Goal: Task Accomplishment & Management: Use online tool/utility

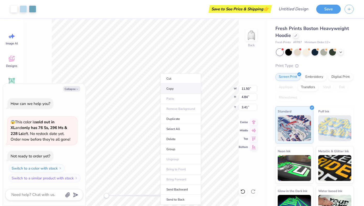
click at [164, 88] on li "Copy" at bounding box center [181, 89] width 41 height 10
type textarea "x"
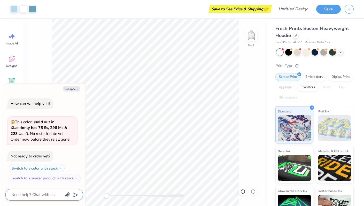
click at [46, 192] on textarea at bounding box center [37, 194] width 52 height 7
type textarea "h"
type textarea "x"
type textarea "ho"
type textarea "x"
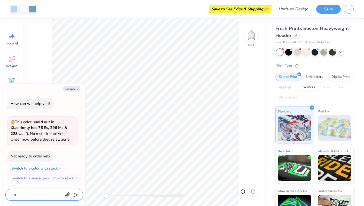
type textarea "how"
type textarea "x"
type textarea "how"
type textarea "x"
type textarea "how d"
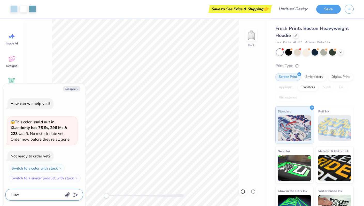
type textarea "x"
type textarea "how do"
type textarea "x"
type textarea "how do"
type textarea "x"
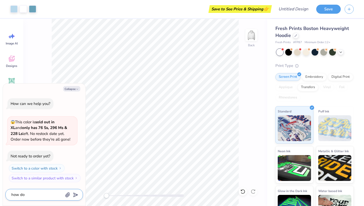
type textarea "how do y"
type textarea "x"
type textarea "how do yo"
type textarea "x"
type textarea "how do you"
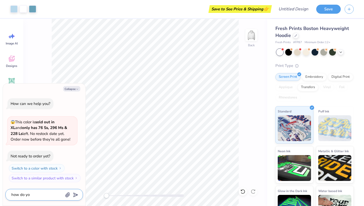
type textarea "x"
type textarea "how do you"
type textarea "x"
type textarea "how do you c"
type textarea "x"
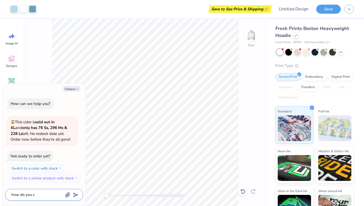
type textarea "how do you ch"
type textarea "x"
type textarea "how do you cha"
type textarea "x"
type textarea "how do you chan"
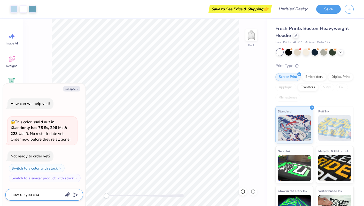
type textarea "x"
type textarea "how do you chang"
type textarea "x"
type textarea "how do you change"
type textarea "x"
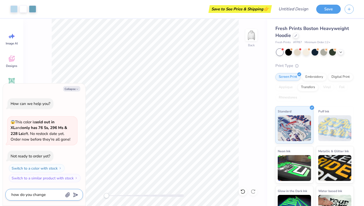
type textarea "how do you change"
type textarea "x"
type textarea "how do you change t"
type textarea "x"
type textarea "how do you change th"
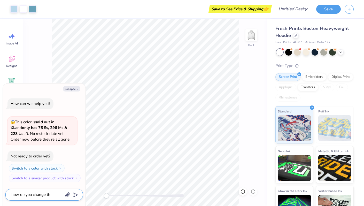
type textarea "x"
type textarea "how do you change the"
type textarea "x"
type textarea "how do you change the"
type textarea "x"
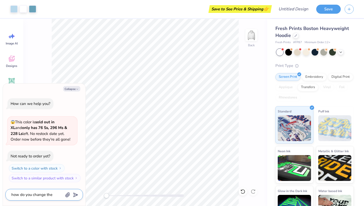
type textarea "how do you change the g"
type textarea "x"
type textarea "how do you change the"
type textarea "x"
type textarea "how do you change the h"
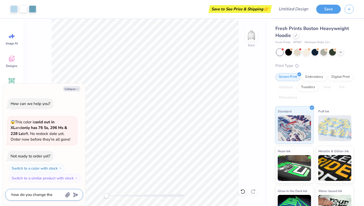
type textarea "x"
type textarea "how do you change the ho"
type textarea "x"
type textarea "how do you change the hoo"
type textarea "x"
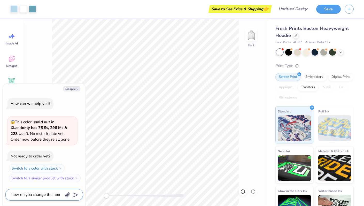
type textarea "how do you change the hood"
type textarea "x"
type textarea "how do you change the hoodi"
type textarea "x"
type textarea "how do you change the hoodie"
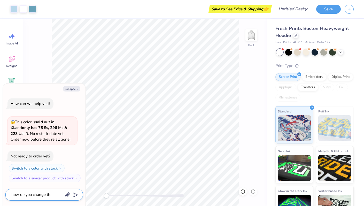
type textarea "x"
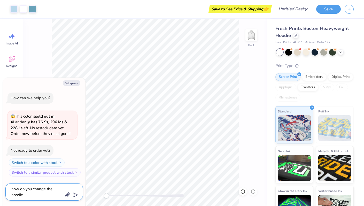
type textarea "how do you change the hoodie"
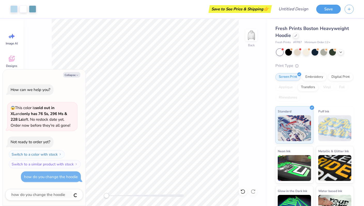
type textarea "x"
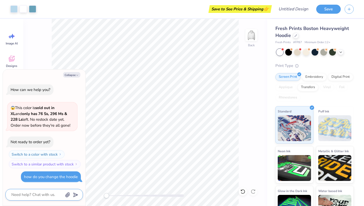
click at [50, 191] on textarea at bounding box center [37, 194] width 52 height 7
type textarea "h"
type textarea "x"
type textarea "ho"
type textarea "x"
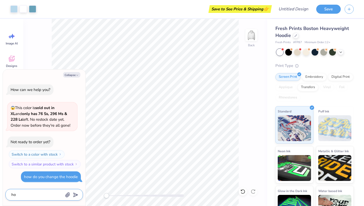
type textarea "how"
type textarea "x"
type textarea "how"
type textarea "x"
type textarea "how yo"
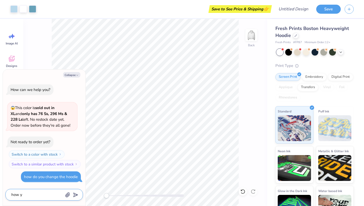
type textarea "x"
type textarea "how you"
type textarea "x"
type textarea "how you"
type textarea "x"
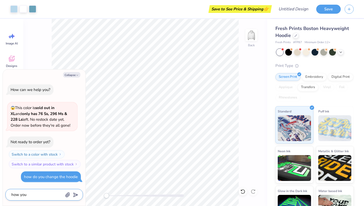
type textarea "how you"
type textarea "x"
type textarea "how yo"
type textarea "x"
type textarea "how y"
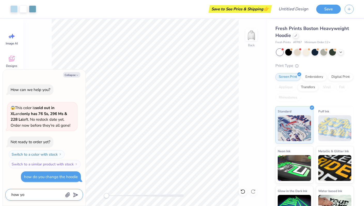
type textarea "x"
type textarea "how"
type textarea "x"
type textarea "how d"
type textarea "x"
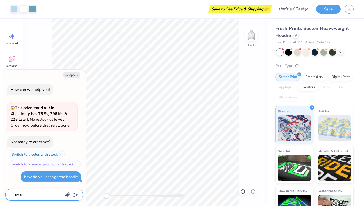
type textarea "how do"
type textarea "x"
type textarea "how do"
type textarea "x"
type textarea "how do o"
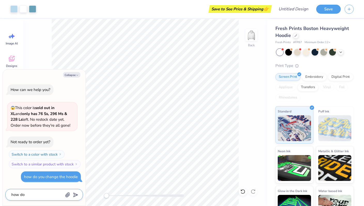
type textarea "x"
type textarea "how do oy"
type textarea "x"
type textarea "how do o"
type textarea "x"
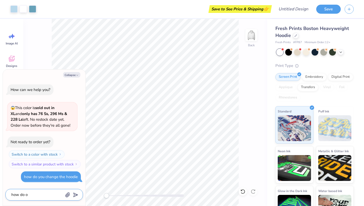
type textarea "how do"
type textarea "x"
type textarea "how do y"
type textarea "x"
type textarea "how do yo"
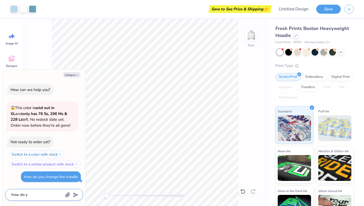
type textarea "x"
type textarea "how do you"
type textarea "x"
type textarea "how do you"
type textarea "x"
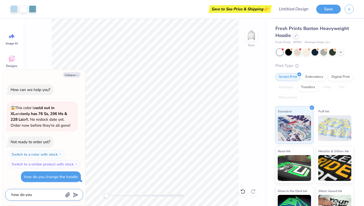
type textarea "how do you c"
type textarea "x"
type textarea "how do you ch"
type textarea "x"
type textarea "how do you cha"
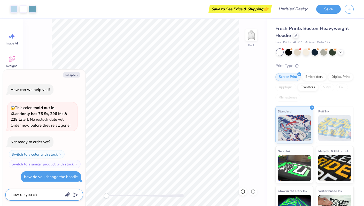
type textarea "x"
type textarea "how do you chan"
type textarea "x"
type textarea "how do you chang"
type textarea "x"
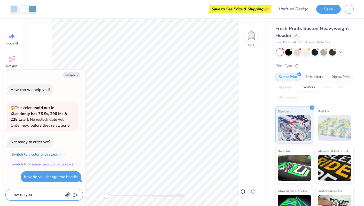
type textarea "how do you change"
type textarea "x"
type textarea "how do you change"
type textarea "x"
type textarea "how do you change t"
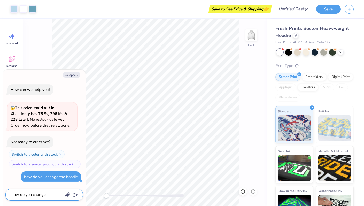
type textarea "x"
type textarea "how do you change th"
type textarea "x"
type textarea "how do you change the"
type textarea "x"
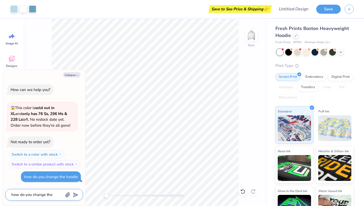
type textarea "how do you change the"
type textarea "x"
type textarea "how do you change the c"
type textarea "x"
type textarea "how do you change the cl"
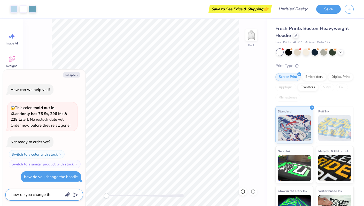
type textarea "x"
type textarea "how do you change the clo"
type textarea "x"
type textarea "how do you change the clot"
type textarea "x"
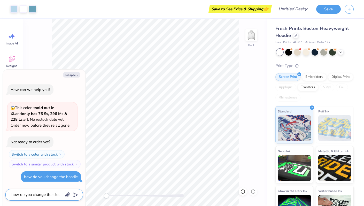
type textarea "how do you change the cloth"
type textarea "x"
type textarea "how do you change the clothi"
type textarea "x"
type textarea "how do you change the clothin"
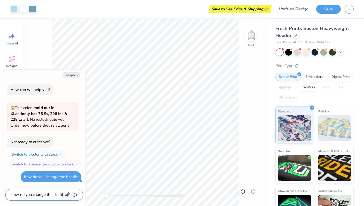
type textarea "x"
type textarea "how do you change the clothing"
type textarea "x"
type textarea "how do you change the clothing"
type textarea "x"
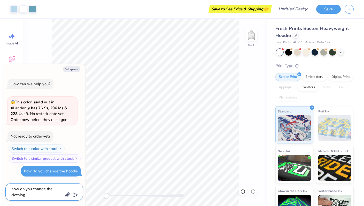
type textarea "how do you change the clothing i"
type textarea "x"
type textarea "how do you change the clothing ie"
type textarea "x"
type textarea "how do you change the clothing i"
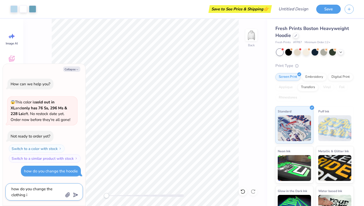
type textarea "x"
type textarea "how do you change the clothing it"
type textarea "x"
type textarea "how do you change the clothing ite"
type textarea "x"
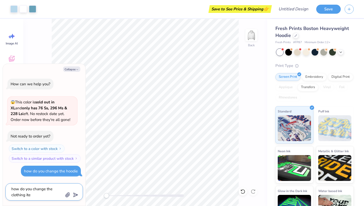
type textarea "how do you change the clothing item"
type textarea "x"
type textarea "how do you change the clothing item"
type textarea "x"
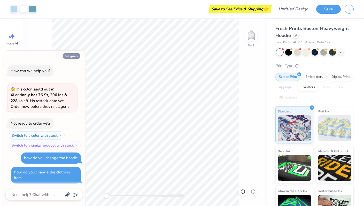
click at [71, 56] on button "Collapse" at bounding box center [71, 55] width 17 height 5
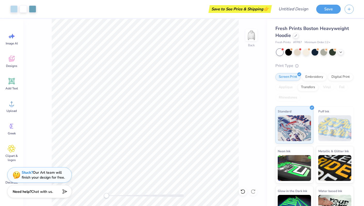
click at [42, 189] on span "Chat with us." at bounding box center [42, 191] width 22 height 5
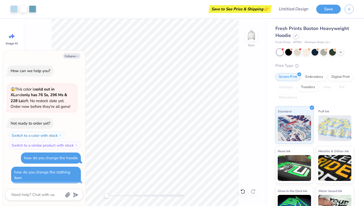
scroll to position [1, 0]
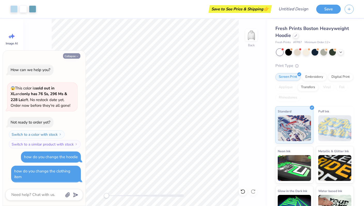
click at [70, 56] on button "Collapse" at bounding box center [71, 55] width 17 height 5
type textarea "x"
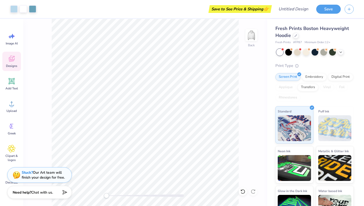
click at [14, 61] on icon at bounding box center [12, 59] width 8 height 8
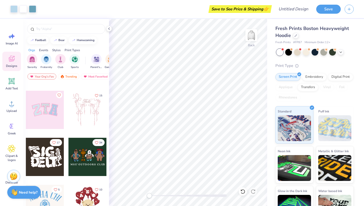
scroll to position [0, 0]
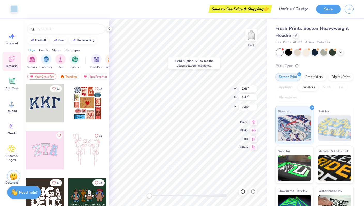
type input "2.82"
type input "4.49"
type input "3.76"
type input "2.54"
type input "4.21"
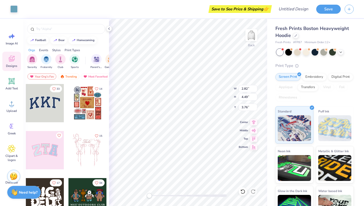
type input "3.90"
type input "2.73"
type input "4.40"
type input "3.81"
click at [7, 77] on div "Add Text" at bounding box center [11, 83] width 19 height 19
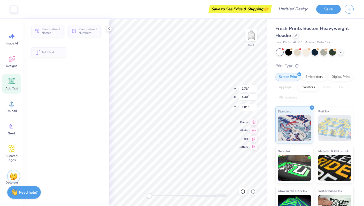
type input "7.05"
type input "2.04"
type input "5.73"
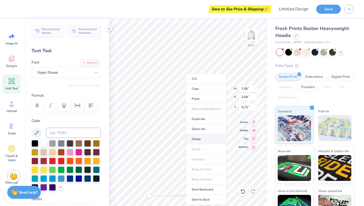
click at [200, 140] on li "Delete" at bounding box center [206, 139] width 41 height 10
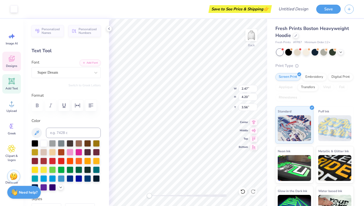
type input "2.54"
type input "4.21"
type input "3.90"
type input "2.73"
type input "4.40"
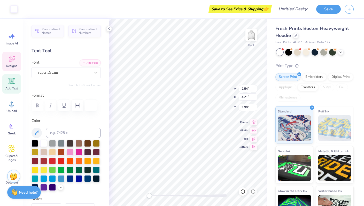
type input "3.81"
type input "3.38"
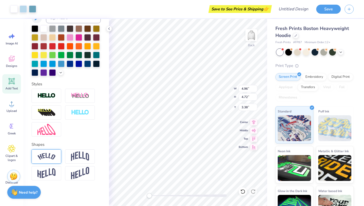
click at [52, 158] on img at bounding box center [46, 156] width 18 height 7
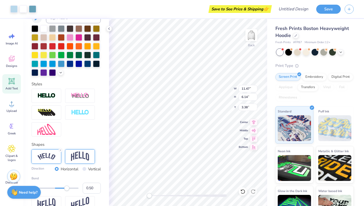
click at [80, 158] on img at bounding box center [80, 157] width 18 height 10
click at [46, 157] on img at bounding box center [46, 156] width 18 height 7
click at [60, 150] on line at bounding box center [61, 150] width 2 height 2
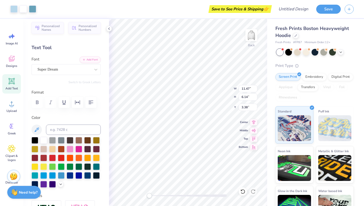
scroll to position [0, 0]
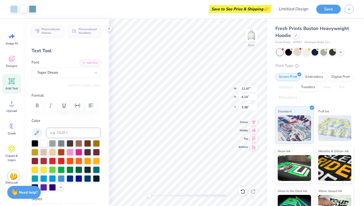
click at [296, 52] on div at bounding box center [297, 51] width 7 height 7
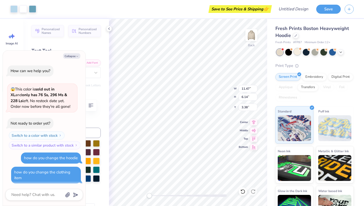
scroll to position [74, 0]
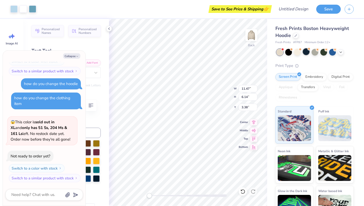
click at [307, 54] on div at bounding box center [306, 51] width 7 height 7
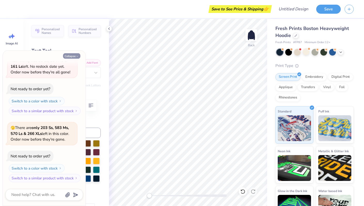
click at [74, 57] on button "Collapse" at bounding box center [71, 55] width 17 height 5
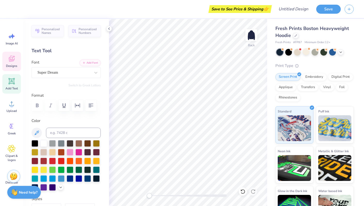
click at [16, 61] on div "Designs" at bounding box center [11, 61] width 19 height 19
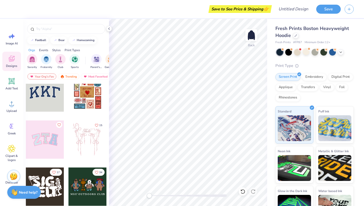
scroll to position [12, 0]
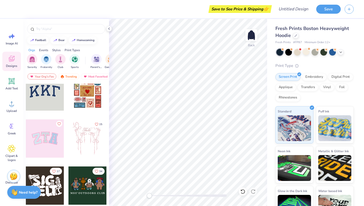
click at [46, 89] on div at bounding box center [45, 91] width 38 height 38
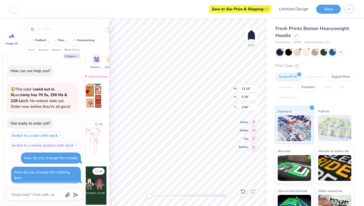
scroll to position [177, 0]
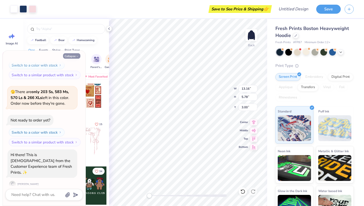
click at [77, 55] on icon "button" at bounding box center [77, 56] width 3 height 3
type textarea "x"
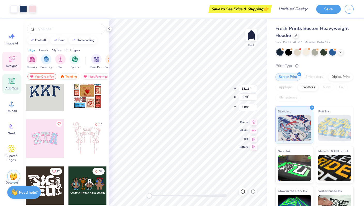
click at [8, 80] on icon at bounding box center [12, 81] width 8 height 8
type input "7.05"
type input "2.04"
type input "5.73"
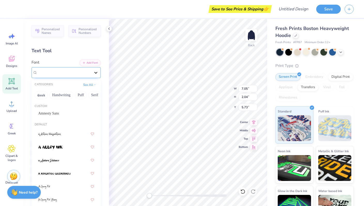
click at [93, 70] on div at bounding box center [95, 72] width 9 height 9
click at [34, 93] on div "Greek Handwriting Puff Serif Bold Calligraphy Retro Sans Serif Minimal Fantasy …" at bounding box center [66, 94] width 69 height 11
click at [36, 93] on button "Greek" at bounding box center [41, 95] width 13 height 8
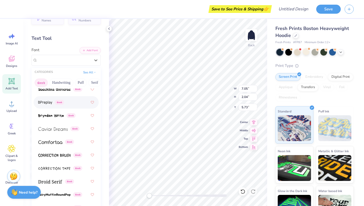
scroll to position [0, 0]
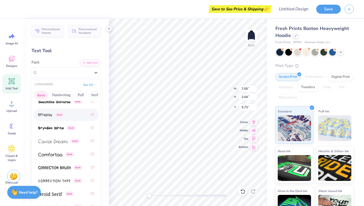
type input "12.94"
type input "5.52"
type input "3.11"
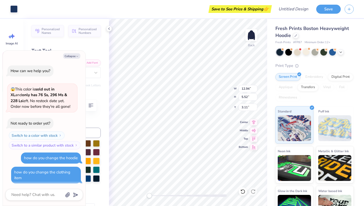
scroll to position [258, 0]
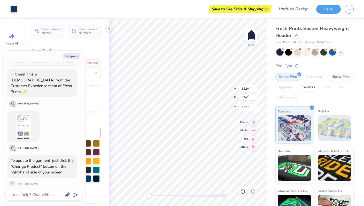
type textarea "x"
type input "13.16"
type input "5.78"
type input "3.00"
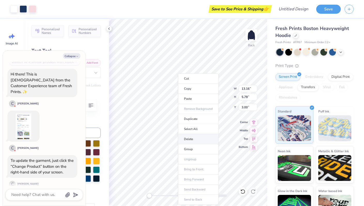
click at [188, 137] on li "Delete" at bounding box center [198, 139] width 41 height 10
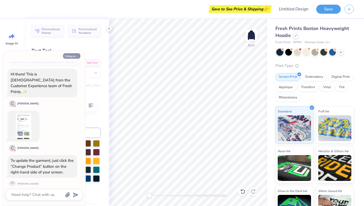
click at [75, 55] on button "Collapse" at bounding box center [71, 55] width 17 height 5
type textarea "x"
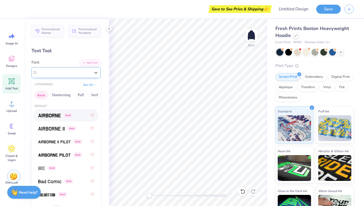
click at [65, 73] on div "Super Dream" at bounding box center [64, 73] width 54 height 8
click at [80, 71] on div "Super Dream" at bounding box center [63, 73] width 53 height 6
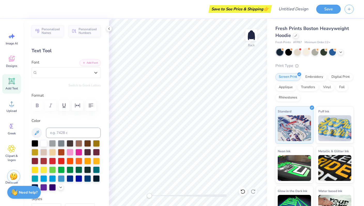
click at [14, 86] on div "Add Text" at bounding box center [11, 83] width 19 height 19
click at [12, 61] on icon at bounding box center [11, 59] width 5 height 4
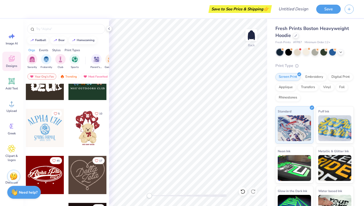
scroll to position [134, 0]
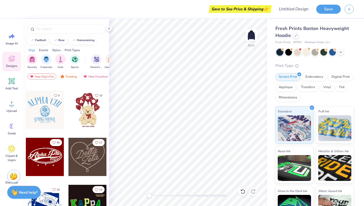
click at [52, 114] on div at bounding box center [45, 110] width 38 height 38
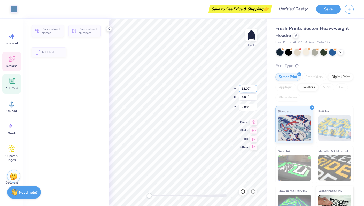
type input "4.01"
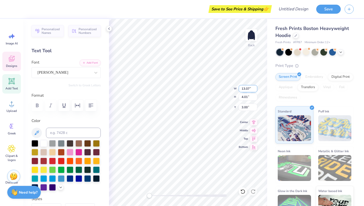
scroll to position [0, 1]
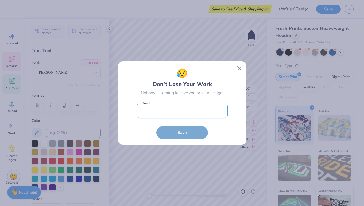
click at [215, 81] on div "😥 Don’t Lose Your Work Nobody is coming to save you or your design." at bounding box center [182, 81] width 91 height 29
click at [192, 111] on input "email" at bounding box center [182, 111] width 91 height 14
type input "nylah.shackelford@ndsion.edu"
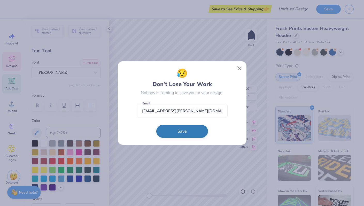
click at [186, 132] on button "Save" at bounding box center [182, 131] width 52 height 13
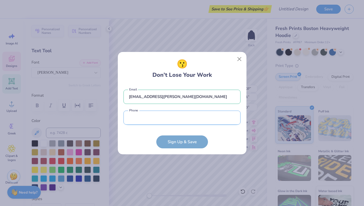
click at [195, 114] on input "tel" at bounding box center [182, 118] width 117 height 14
type input "(816) 914-9508"
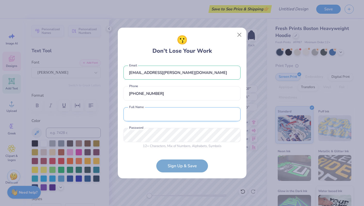
click at [174, 115] on input "text" at bounding box center [182, 114] width 117 height 14
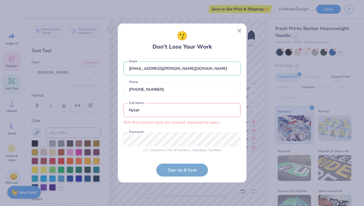
click at [160, 110] on input "Nylah" at bounding box center [182, 110] width 117 height 14
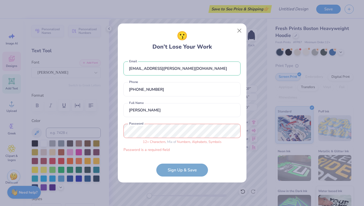
click at [100, 131] on div "😗 Don’t Lose Your Work nylah.shackelford@ndsion.edu Email (816) 914-9508 Phone …" at bounding box center [182, 103] width 364 height 206
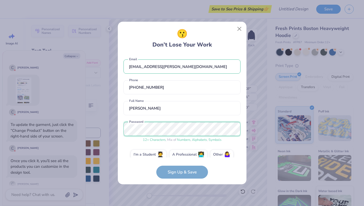
scroll to position [7, 0]
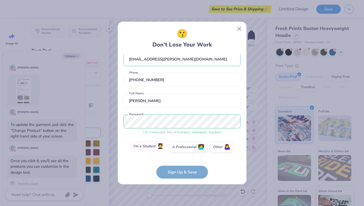
click at [156, 142] on label "I'm a Student 🧑‍🎓" at bounding box center [149, 146] width 36 height 10
click at [180, 154] on input "I'm a Student 🧑‍🎓" at bounding box center [181, 155] width 3 height 3
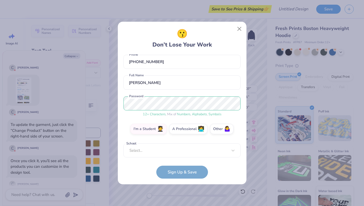
click at [165, 155] on div "nylah.shackelford@ndsion.edu Email (816) 914-9508 Phone Nylah Shackelford Full …" at bounding box center [182, 105] width 117 height 103
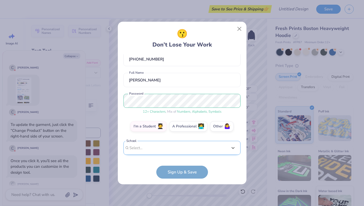
scroll to position [28, 0]
click at [202, 132] on div "nylah.shackelford@ndsion.edu Email (816) 914-9508 Phone Nylah Shackelford Full …" at bounding box center [182, 105] width 117 height 103
click at [183, 171] on form "nylah.shackelford@ndsion.edu Email (816) 914-9508 Phone Nylah Shackelford Full …" at bounding box center [182, 116] width 117 height 124
click at [179, 150] on div "Select..." at bounding box center [182, 148] width 117 height 14
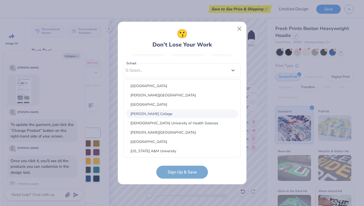
click at [233, 69] on div "nylah.shackelford@ndsion.edu Email (816) 914-9508 Phone Nylah Shackelford Full …" at bounding box center [182, 105] width 117 height 103
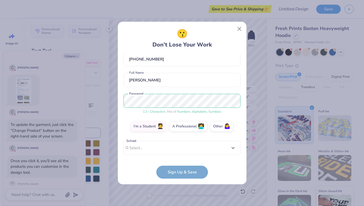
scroll to position [28, 0]
click at [150, 124] on label "I'm a Student 🧑‍🎓" at bounding box center [149, 125] width 36 height 10
click at [180, 154] on input "I'm a Student 🧑‍🎓" at bounding box center [181, 155] width 3 height 3
click at [217, 125] on label "Other 🤷‍♀️" at bounding box center [222, 125] width 24 height 10
click at [184, 154] on input "Other 🤷‍♀️" at bounding box center [181, 155] width 3 height 3
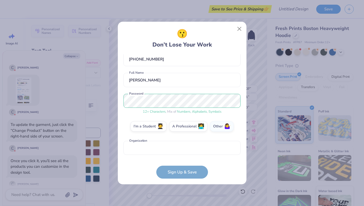
click at [183, 171] on form "nylah.shackelford@ndsion.edu Email (816) 914-9508 Phone Nylah Shackelford Full …" at bounding box center [182, 116] width 117 height 124
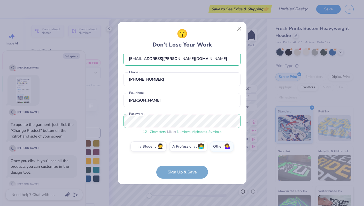
scroll to position [0, 0]
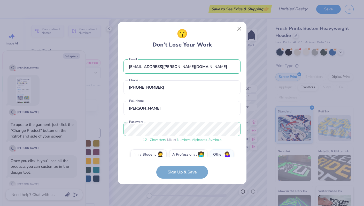
click at [173, 140] on div "12 + Characters , Mix of Numbers , Alphabets , Symbols" at bounding box center [182, 140] width 117 height 5
click at [177, 109] on input "Nylah Shackelford" at bounding box center [182, 108] width 117 height 14
click at [174, 92] on input "(816) 914-9508" at bounding box center [182, 87] width 117 height 14
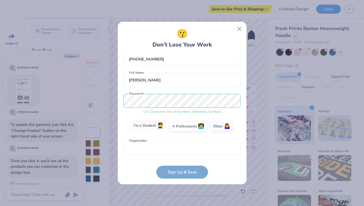
click at [150, 126] on label "I'm a Student 🧑‍🎓" at bounding box center [149, 125] width 36 height 10
click at [180, 154] on input "I'm a Student 🧑‍🎓" at bounding box center [181, 155] width 3 height 3
click at [157, 144] on div "option focused, 8 of 30. 30 results available. Use Up and Down to choose option…" at bounding box center [182, 188] width 117 height 94
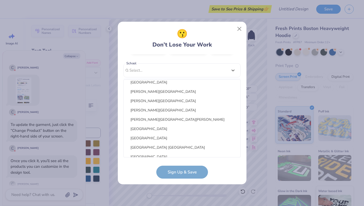
scroll to position [484, 0]
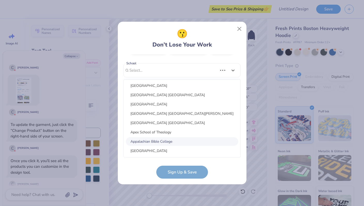
click at [157, 142] on div "Appalachian Bible College" at bounding box center [182, 141] width 112 height 9
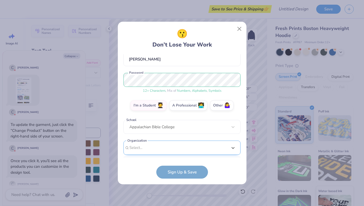
click at [180, 152] on div "option focused, 9 of 15. 15 results available. Use Up and Down to choose option…" at bounding box center [182, 188] width 117 height 94
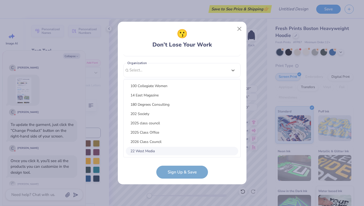
click at [177, 153] on div "22 West Media" at bounding box center [182, 151] width 112 height 9
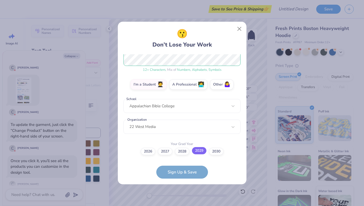
click at [200, 150] on label "2029" at bounding box center [199, 150] width 14 height 7
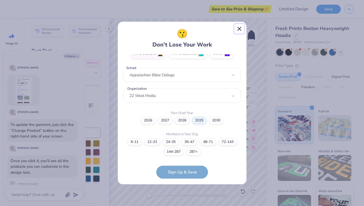
click at [243, 27] on button "Close" at bounding box center [240, 29] width 10 height 10
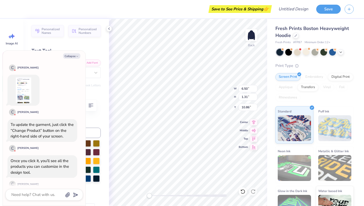
scroll to position [0, 0]
click at [176, 135] on li "Delete" at bounding box center [188, 139] width 41 height 10
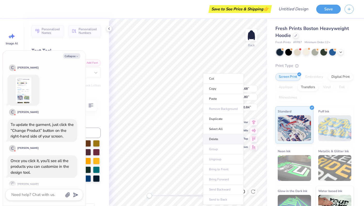
click at [214, 139] on li "Delete" at bounding box center [223, 139] width 41 height 10
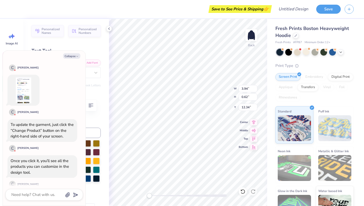
scroll to position [0, 0]
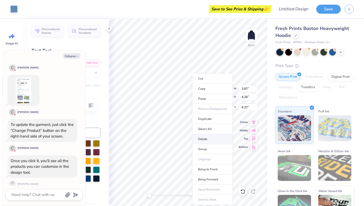
click at [205, 141] on li "Delete" at bounding box center [212, 139] width 41 height 10
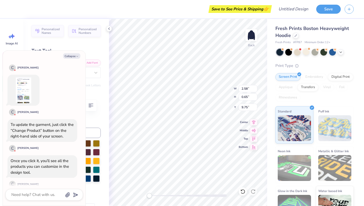
scroll to position [0, 2]
click at [72, 55] on button "Collapse" at bounding box center [71, 55] width 17 height 5
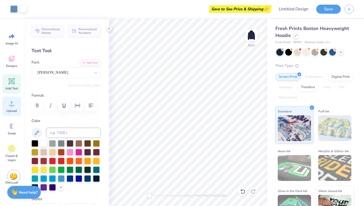
click at [15, 106] on icon at bounding box center [12, 104] width 8 height 8
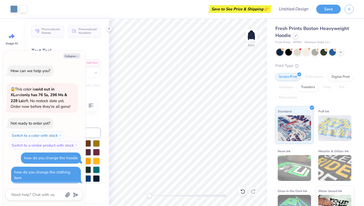
scroll to position [349, 0]
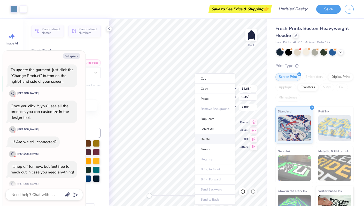
click at [205, 142] on li "Delete" at bounding box center [215, 139] width 41 height 10
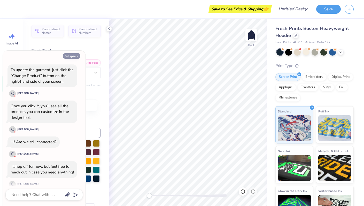
click at [71, 56] on button "Collapse" at bounding box center [71, 55] width 17 height 5
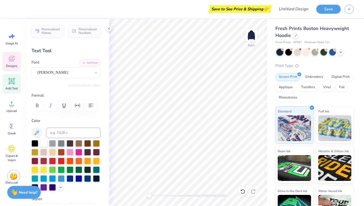
click at [12, 64] on span "Designs" at bounding box center [11, 66] width 11 height 4
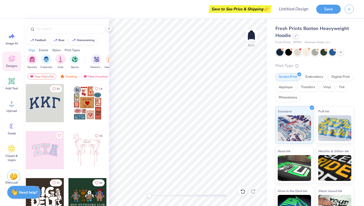
scroll to position [7, 0]
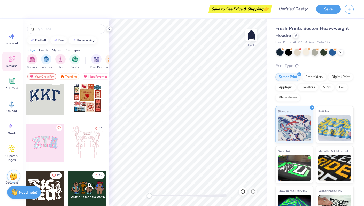
click at [49, 104] on div at bounding box center [45, 96] width 38 height 38
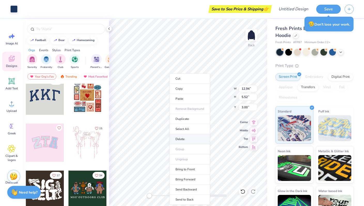
click at [183, 138] on li "Delete" at bounding box center [190, 139] width 41 height 10
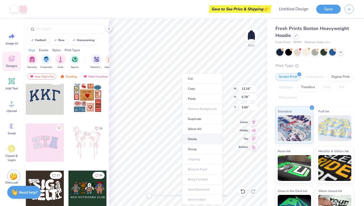
click at [192, 138] on li "Delete" at bounding box center [202, 139] width 41 height 10
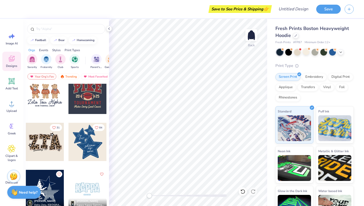
scroll to position [386, 0]
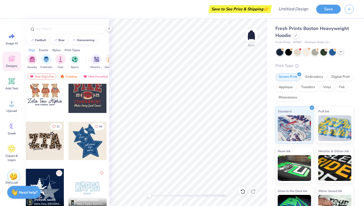
click at [339, 50] on icon at bounding box center [341, 52] width 4 height 4
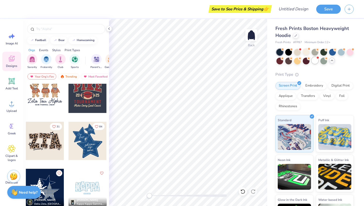
click at [316, 58] on div at bounding box center [315, 60] width 7 height 7
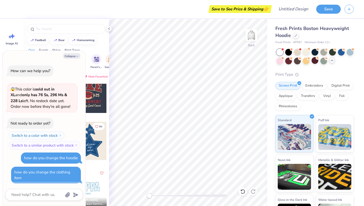
scroll to position [422, 0]
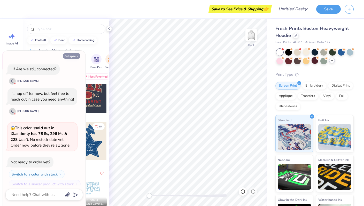
click at [70, 54] on button "Collapse" at bounding box center [71, 55] width 17 height 5
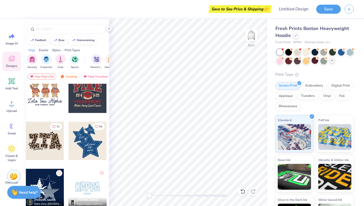
click at [98, 134] on div at bounding box center [88, 141] width 38 height 38
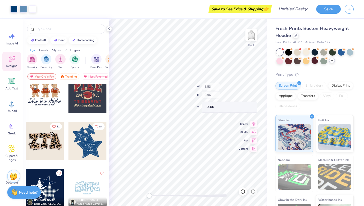
click at [217, 83] on div "Back W 8.53 H 9.96 Y 3.00 Center Middle Top Bottom" at bounding box center [188, 112] width 158 height 187
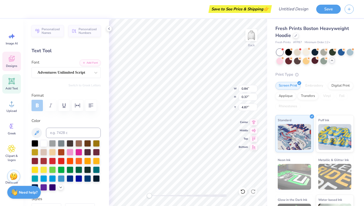
scroll to position [0, 0]
click at [267, 55] on div "Fresh Prints Boston Heavyweight Hoodie Fresh Prints # FP87 Minimum Order: 12 + …" at bounding box center [315, 125] width 97 height 213
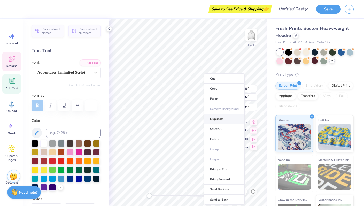
click at [212, 118] on li "Duplicate" at bounding box center [224, 119] width 41 height 10
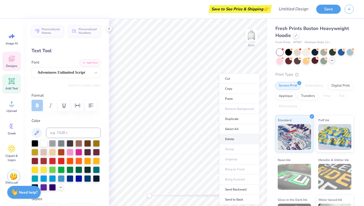
click at [228, 141] on li "Delete" at bounding box center [239, 139] width 41 height 10
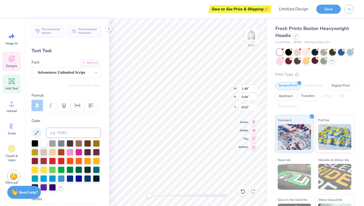
scroll to position [0, 0]
click at [268, 69] on div "Fresh Prints Boston Heavyweight Hoodie Fresh Prints # FP87 Minimum Order: 12 + …" at bounding box center [315, 125] width 97 height 213
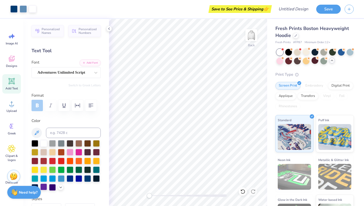
click at [43, 186] on div at bounding box center [43, 187] width 7 height 7
click at [44, 142] on div at bounding box center [43, 143] width 7 height 7
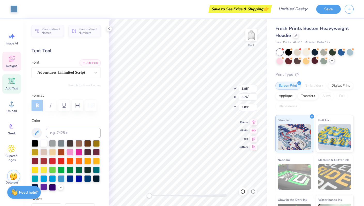
click at [44, 188] on div at bounding box center [43, 187] width 7 height 7
click at [42, 144] on div at bounding box center [43, 143] width 7 height 7
click at [227, 87] on div "Back W 2.27 2.27 " H 1.13 1.13 " Y 4.98 4.98 " Center Middle Top Bottom" at bounding box center [188, 112] width 158 height 187
click at [43, 187] on div at bounding box center [43, 187] width 7 height 7
click at [44, 143] on div at bounding box center [43, 143] width 7 height 7
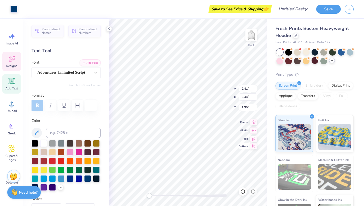
click at [249, 33] on img at bounding box center [251, 35] width 10 height 10
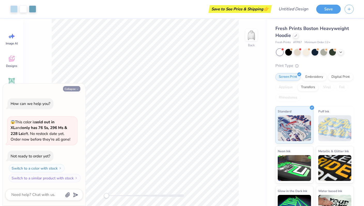
click at [73, 87] on button "Collapse" at bounding box center [71, 88] width 17 height 5
type textarea "x"
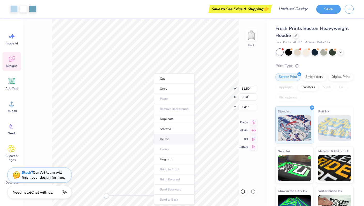
click at [164, 139] on li "Delete" at bounding box center [174, 139] width 41 height 10
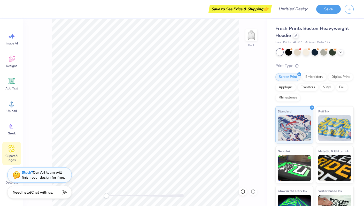
click at [12, 147] on icon at bounding box center [11, 149] width 7 height 8
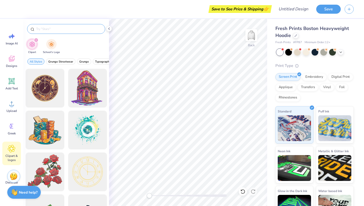
click at [46, 33] on div at bounding box center [66, 29] width 78 height 10
click at [16, 82] on div "Add Text" at bounding box center [11, 83] width 19 height 19
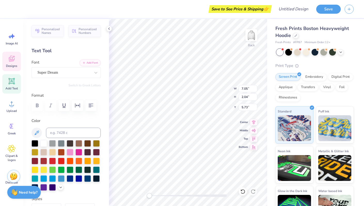
click at [13, 65] on span "Designs" at bounding box center [11, 66] width 11 height 4
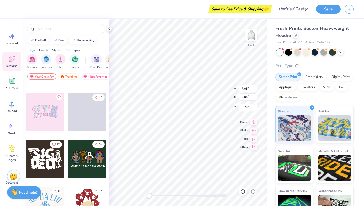
scroll to position [39, 0]
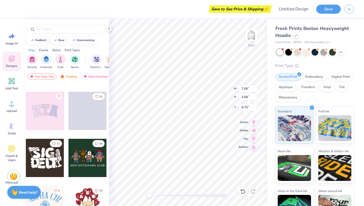
click at [55, 111] on div at bounding box center [45, 111] width 38 height 38
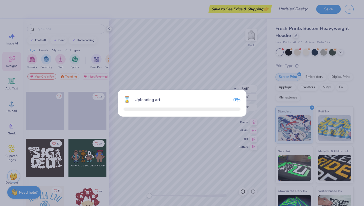
type input "12.24"
type input "6.13"
type input "3.00"
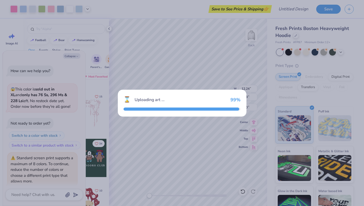
scroll to position [18, 0]
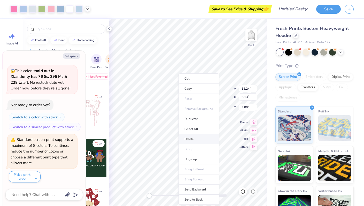
click at [187, 142] on li "Delete" at bounding box center [199, 139] width 41 height 10
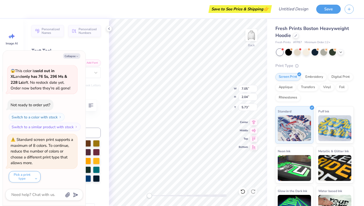
type textarea "x"
type textarea "S"
type textarea "x"
type textarea "Si"
type textarea "x"
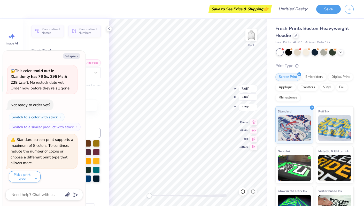
type textarea "Sio"
type textarea "x"
type textarea "Sion"
click at [71, 56] on button "Collapse" at bounding box center [71, 55] width 17 height 5
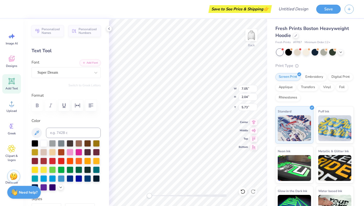
click at [67, 66] on div "Font Super Dream" at bounding box center [66, 68] width 69 height 19
click at [65, 71] on div "Super Dream" at bounding box center [64, 73] width 54 height 8
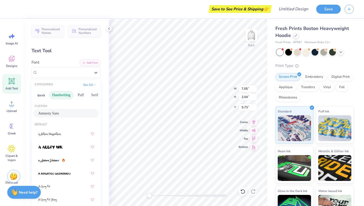
click at [63, 94] on button "Handwriting" at bounding box center [61, 95] width 24 height 8
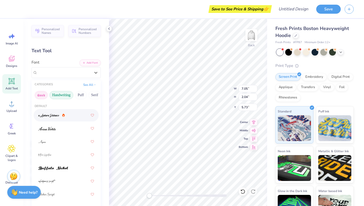
click at [43, 94] on button "Greek" at bounding box center [41, 95] width 13 height 8
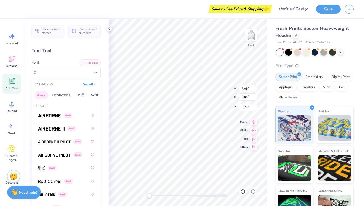
click at [91, 84] on button "See All" at bounding box center [90, 84] width 16 height 5
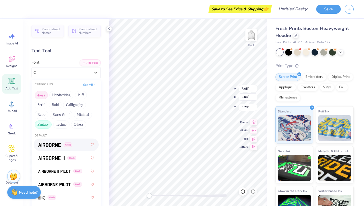
click at [43, 125] on button "Fantasy" at bounding box center [43, 124] width 17 height 8
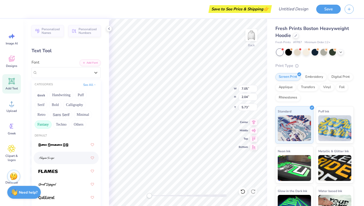
scroll to position [14, 0]
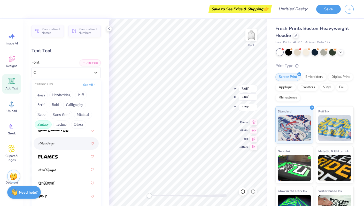
click at [58, 146] on div at bounding box center [66, 143] width 56 height 9
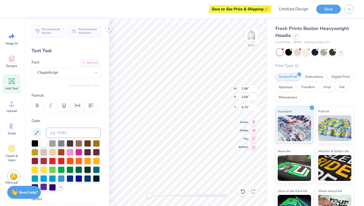
click at [42, 187] on div at bounding box center [43, 187] width 7 height 7
click at [66, 70] on div "ChopinScript" at bounding box center [64, 73] width 54 height 8
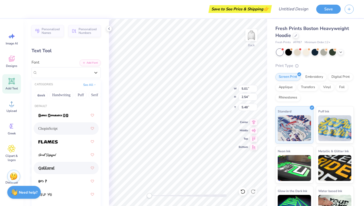
scroll to position [3, 0]
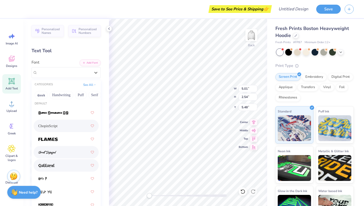
click at [62, 157] on div at bounding box center [66, 152] width 56 height 9
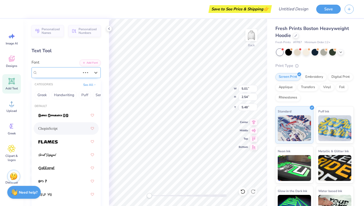
click at [74, 73] on div "ChopinScript" at bounding box center [59, 73] width 44 height 8
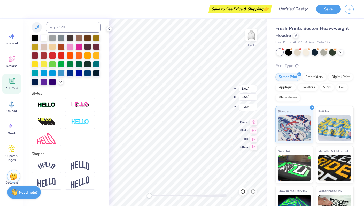
scroll to position [108, 0]
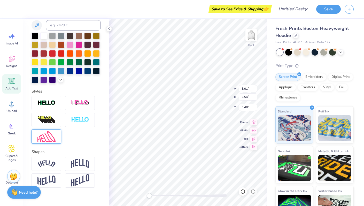
click at [51, 134] on img at bounding box center [46, 136] width 18 height 11
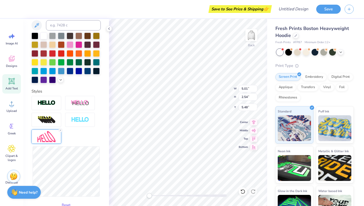
click at [69, 144] on div "Reset" at bounding box center [66, 153] width 69 height 114
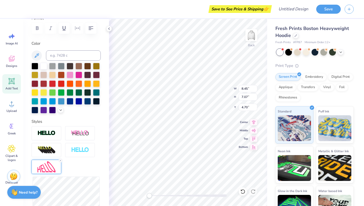
scroll to position [0, 0]
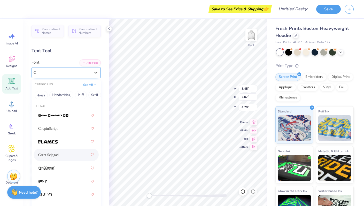
click at [62, 69] on div "Great Sejagad" at bounding box center [64, 73] width 54 height 8
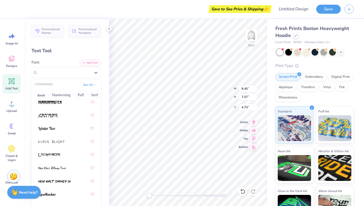
scroll to position [125, 0]
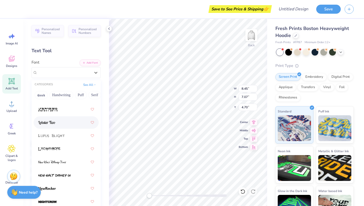
click at [70, 118] on div at bounding box center [66, 122] width 56 height 9
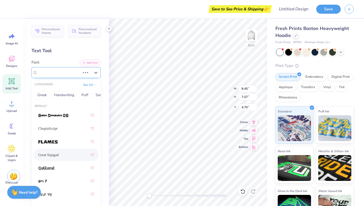
click at [71, 75] on div "Great Sejagad" at bounding box center [59, 73] width 44 height 8
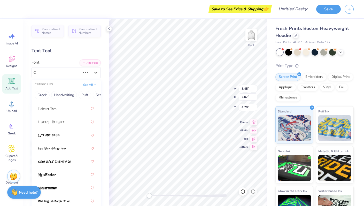
scroll to position [167, 0]
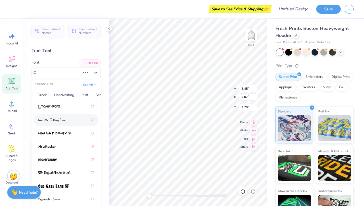
click at [64, 124] on div at bounding box center [66, 119] width 56 height 9
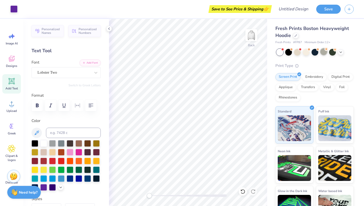
click at [322, 54] on div at bounding box center [324, 51] width 7 height 7
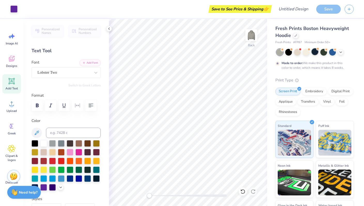
click at [315, 53] on div at bounding box center [315, 51] width 7 height 7
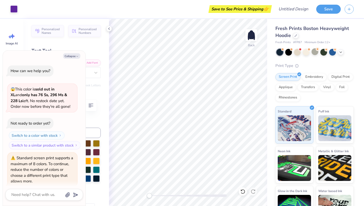
scroll to position [154, 0]
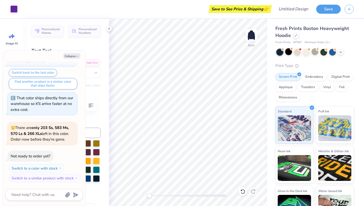
click at [287, 54] on div at bounding box center [288, 51] width 7 height 7
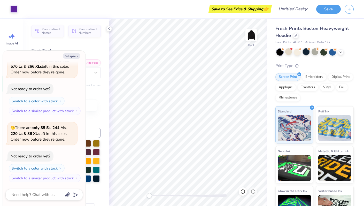
click at [305, 52] on div at bounding box center [306, 51] width 7 height 7
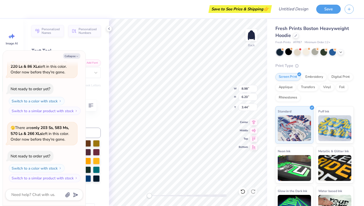
click at [67, 56] on button "Collapse" at bounding box center [71, 55] width 17 height 5
type textarea "x"
type input "3.65"
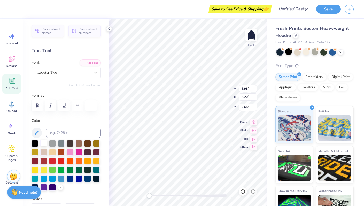
click at [40, 147] on div at bounding box center [66, 165] width 69 height 51
click at [42, 143] on div at bounding box center [43, 143] width 7 height 7
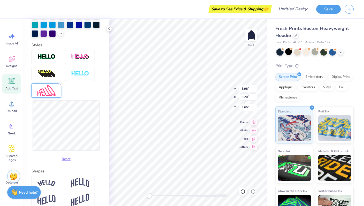
scroll to position [176, 0]
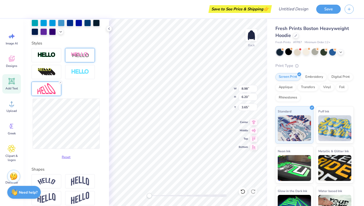
click at [80, 58] on img at bounding box center [80, 55] width 18 height 6
